Goal: Information Seeking & Learning: Stay updated

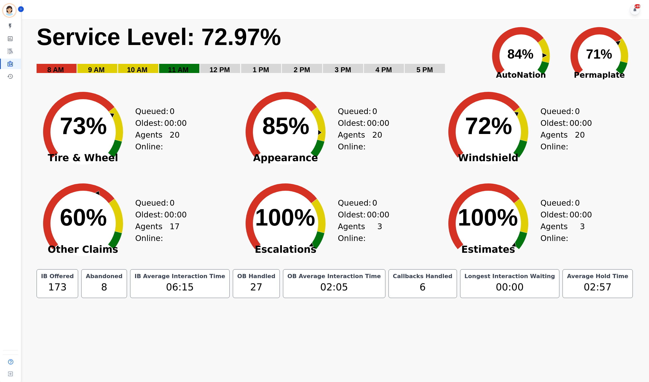
click at [304, 40] on rect "Service Level: 0%" at bounding box center [257, 52] width 443 height 59
click at [411, 44] on rect "Service Level: 0%" at bounding box center [257, 52] width 443 height 59
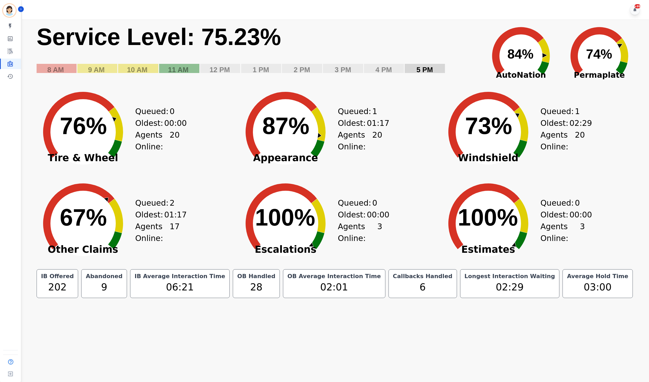
drag, startPoint x: 411, startPoint y: 44, endPoint x: 423, endPoint y: 49, distance: 13.4
click at [411, 44] on rect "Service Level: 0%" at bounding box center [257, 52] width 443 height 59
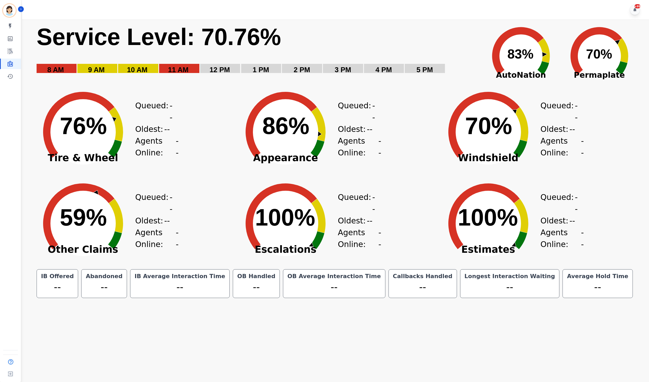
click at [56, 43] on text "Service Level: 70.76%" at bounding box center [159, 37] width 245 height 26
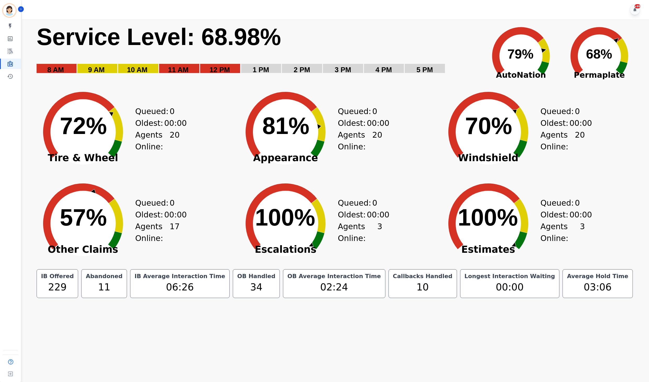
click at [306, 48] on rect "Service Level: 0%" at bounding box center [257, 52] width 443 height 59
click at [64, 204] on text "59% ​ 59%" at bounding box center [83, 217] width 47 height 26
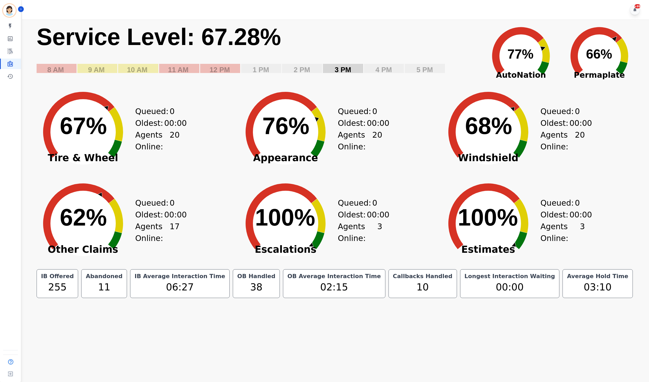
click at [429, 26] on rect "Service Level: 0%" at bounding box center [257, 52] width 443 height 59
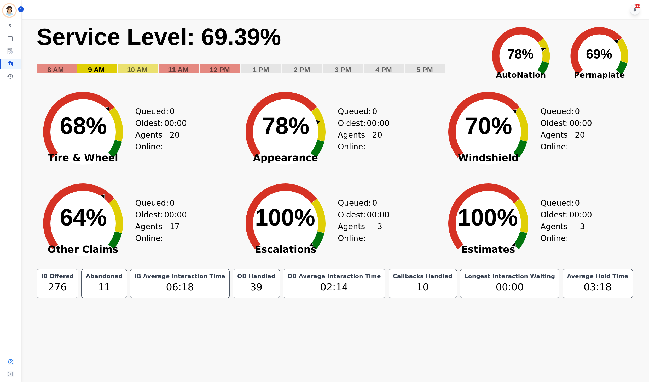
click at [196, 38] on text "Service Level: 69.39%" at bounding box center [159, 37] width 245 height 26
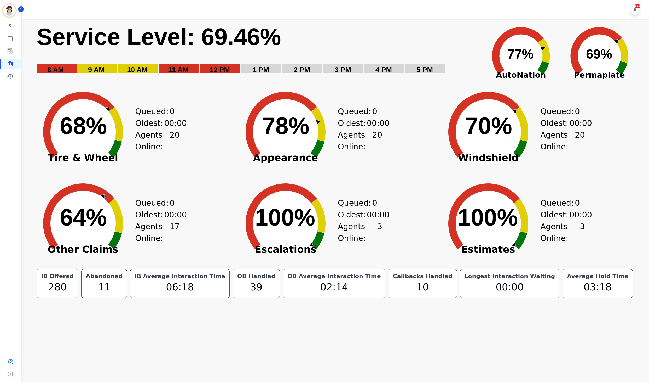
click at [227, 43] on text "Service Level: 69.46%" at bounding box center [159, 37] width 245 height 26
click at [57, 284] on div "IB Offered 288 Abandoned 11 IB Average Interaction Time 06:18 OB Handled 40 OB …" at bounding box center [334, 283] width 603 height 29
click at [43, 285] on div "IB Offered 288 Abandoned 11 IB Average Interaction Time 06:18 OB Handled 40 OB …" at bounding box center [334, 283] width 603 height 29
drag, startPoint x: 41, startPoint y: 251, endPoint x: 34, endPoint y: 247, distance: 8.4
click at [41, 251] on span "Other Claims" at bounding box center [83, 249] width 105 height 5
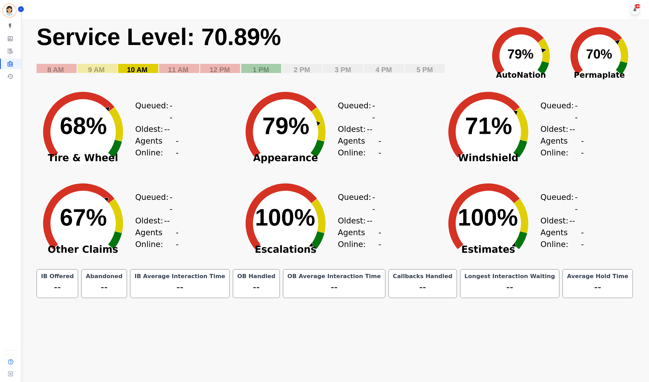
click at [244, 33] on text "Service Level: 70.89%" at bounding box center [159, 37] width 245 height 26
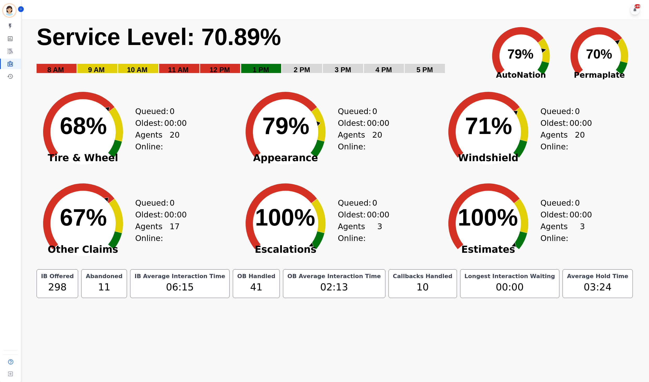
click at [474, 32] on rect "Service Level: 0%" at bounding box center [257, 52] width 443 height 59
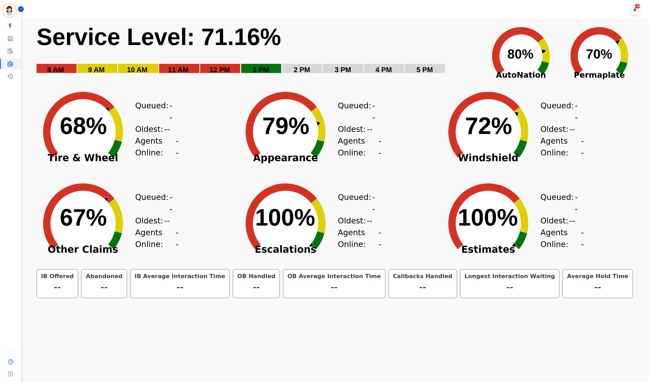
click at [406, 26] on rect "Service Level: 0%" at bounding box center [257, 52] width 443 height 59
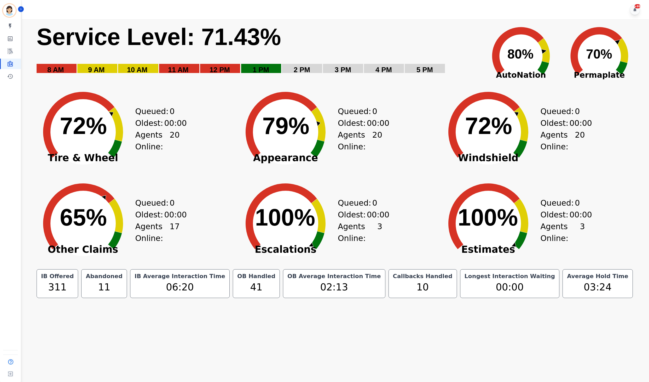
click at [62, 300] on div "Created with Highcharts 10.3.3 Service Level: 71.43% 5 PM 4 PM 3 PM 2 PM 1 PM 1…" at bounding box center [334, 159] width 629 height 280
click at [373, 1] on div "+99" at bounding box center [336, 9] width 629 height 19
click at [347, 42] on rect "Service Level: 0%" at bounding box center [257, 52] width 443 height 59
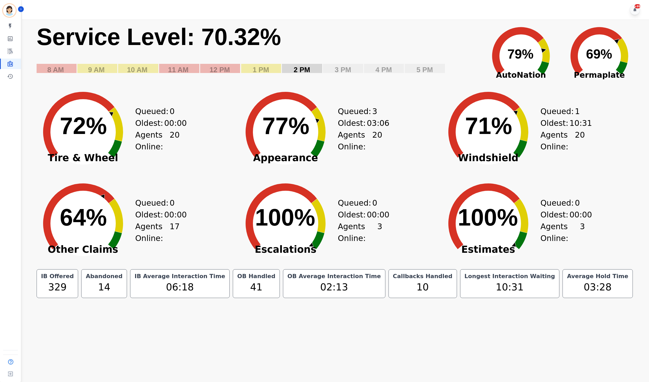
click at [325, 53] on rect "Service Level: 0%" at bounding box center [257, 52] width 443 height 59
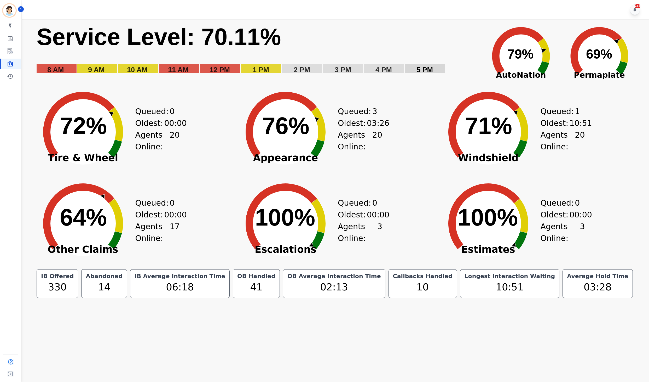
click at [444, 46] on rect "Service Level: 0%" at bounding box center [257, 52] width 443 height 59
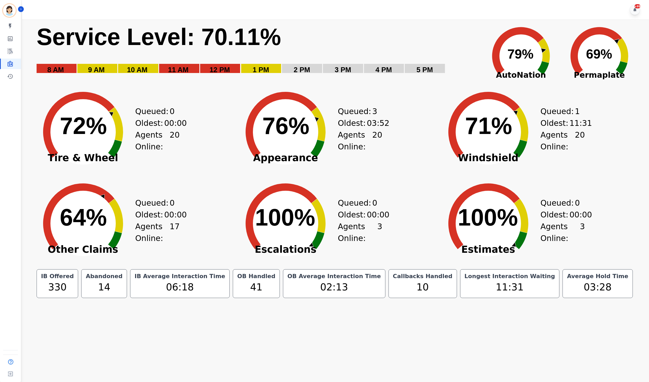
click at [473, 62] on rect "Service Level: 0%" at bounding box center [257, 52] width 443 height 59
click at [472, 47] on rect "Service Level: 0%" at bounding box center [257, 52] width 443 height 59
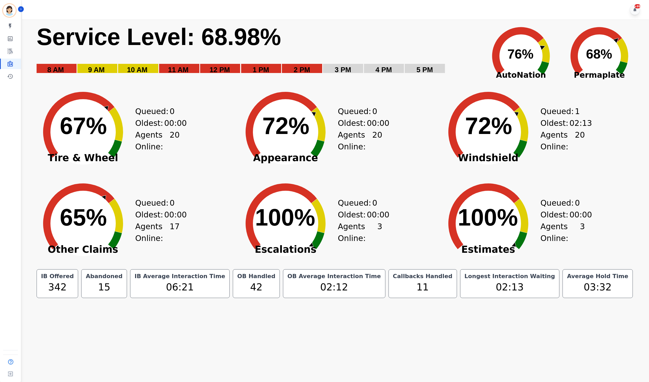
click at [408, 48] on rect "Service Level: 0%" at bounding box center [257, 52] width 443 height 59
